Goal: Go to known website: Go to known website

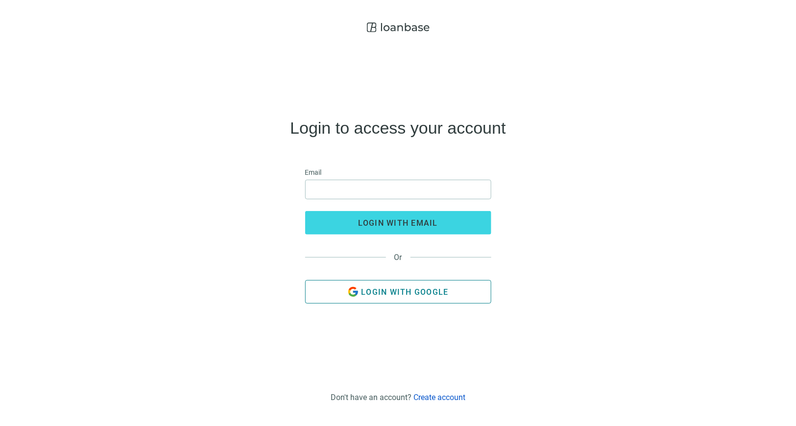
click at [365, 293] on span "Login with Google" at bounding box center [404, 291] width 87 height 9
